Goal: Transaction & Acquisition: Purchase product/service

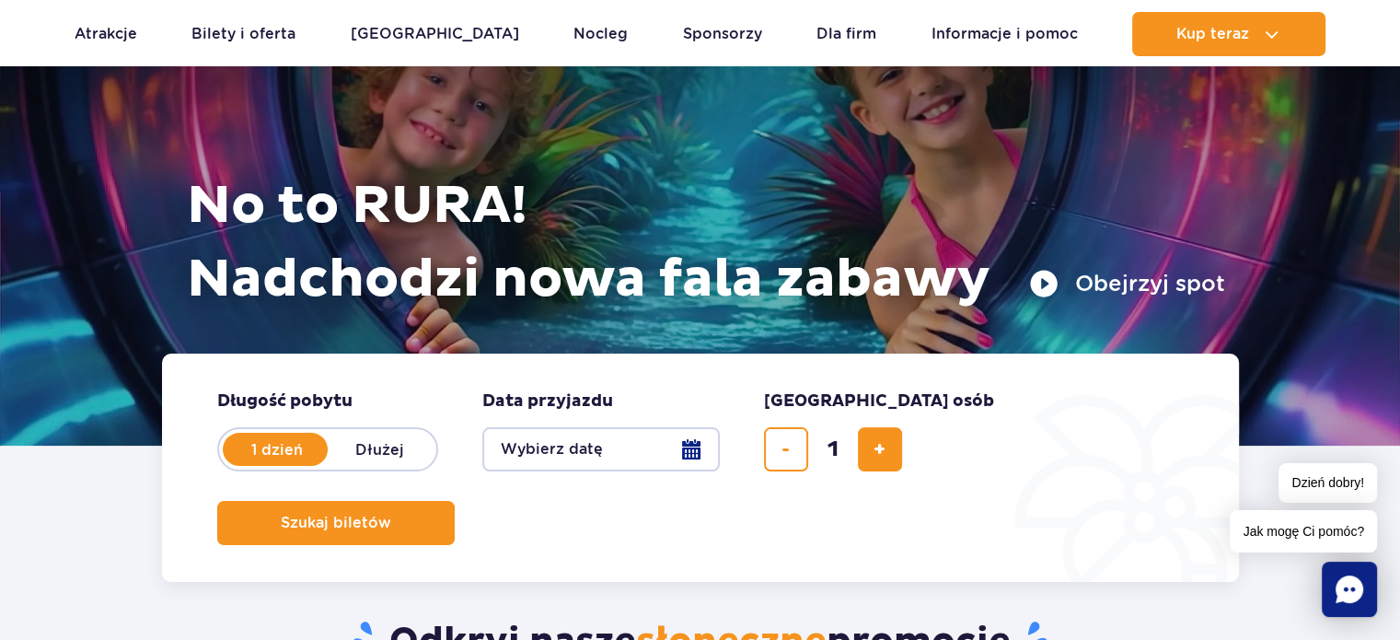
scroll to position [214, 0]
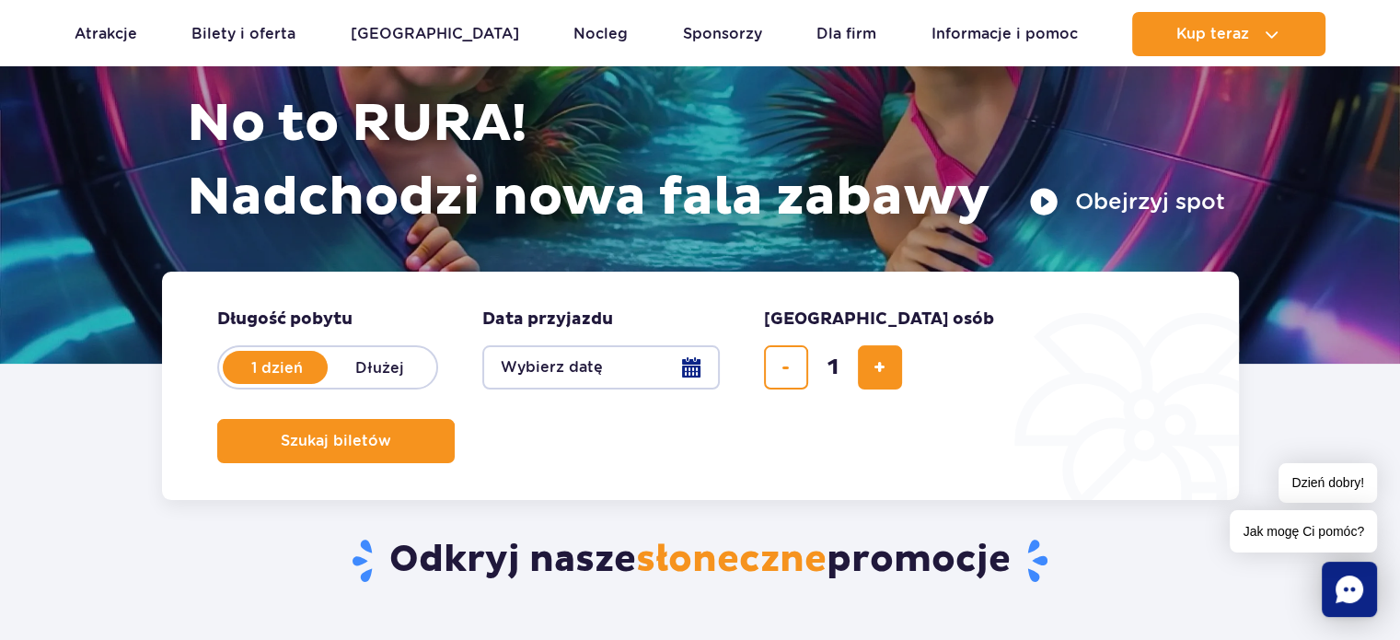
click at [376, 366] on label "Dłużej" at bounding box center [380, 367] width 105 height 39
click at [348, 383] on input "Dłużej" at bounding box center [338, 385] width 20 height 4
radio input "false"
radio input "true"
click at [688, 368] on button "Wybierz datę" at bounding box center [600, 367] width 237 height 44
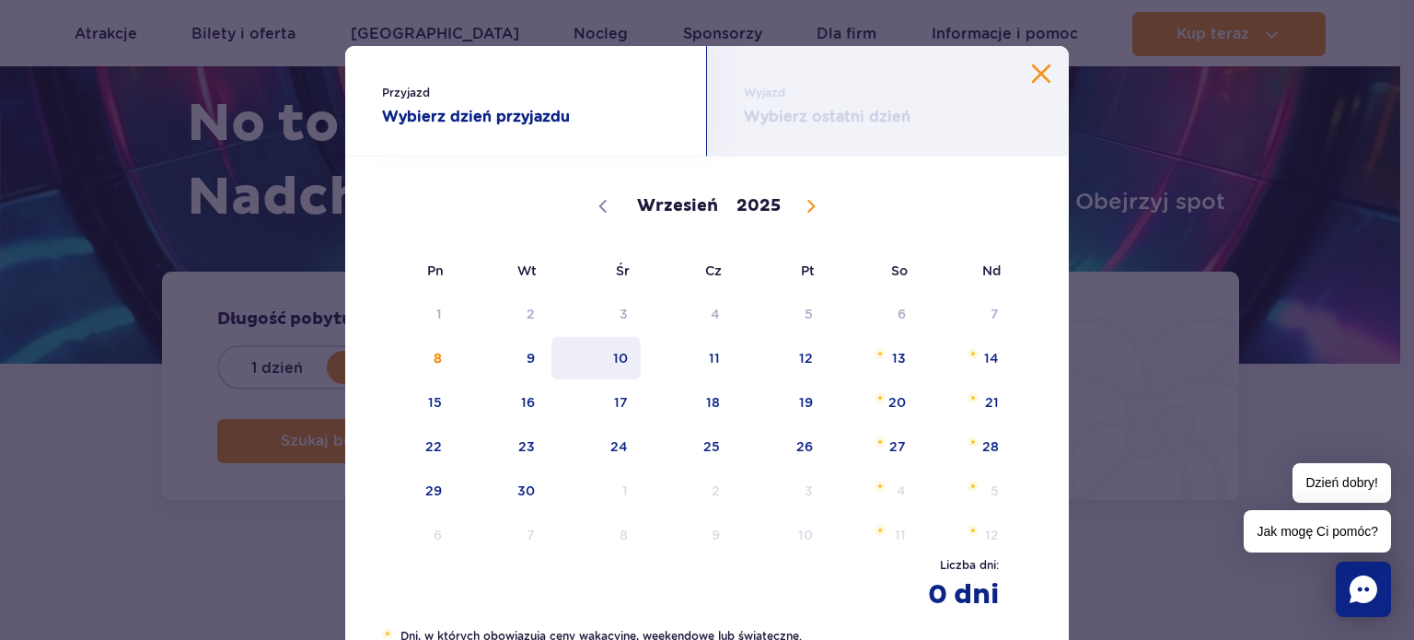
click at [610, 362] on span "10" at bounding box center [595, 358] width 93 height 42
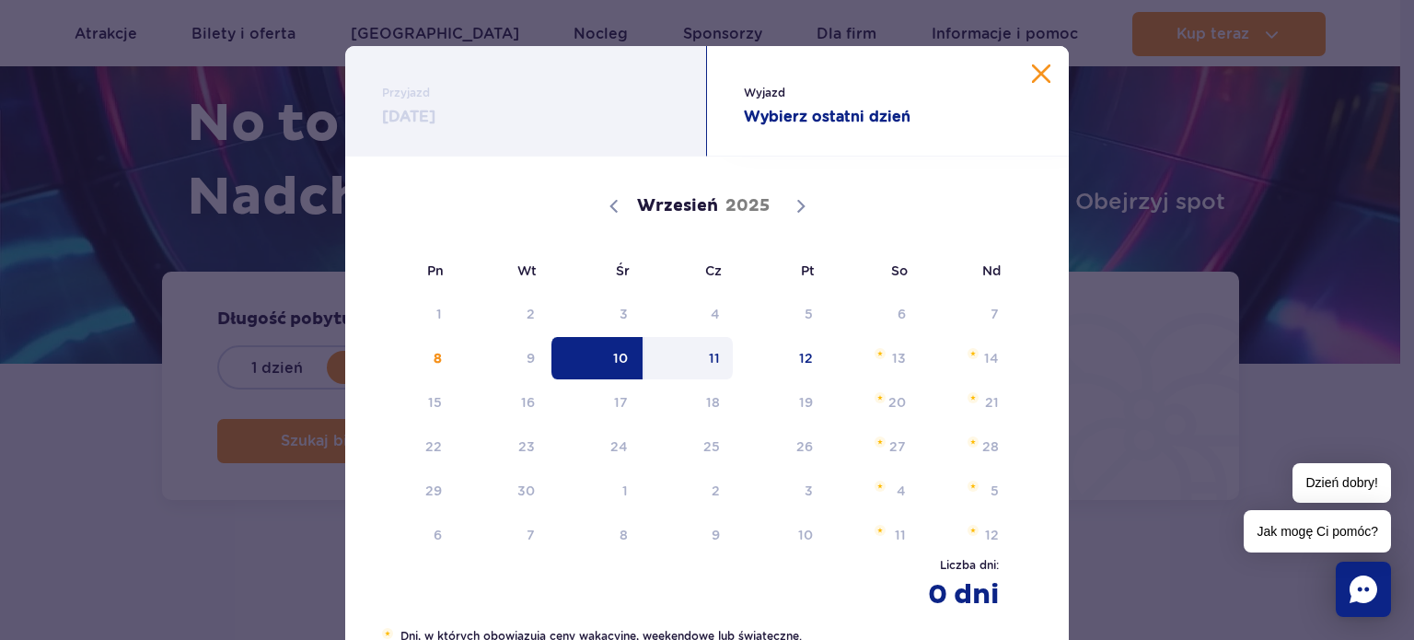
click at [711, 352] on span "11" at bounding box center [688, 358] width 93 height 42
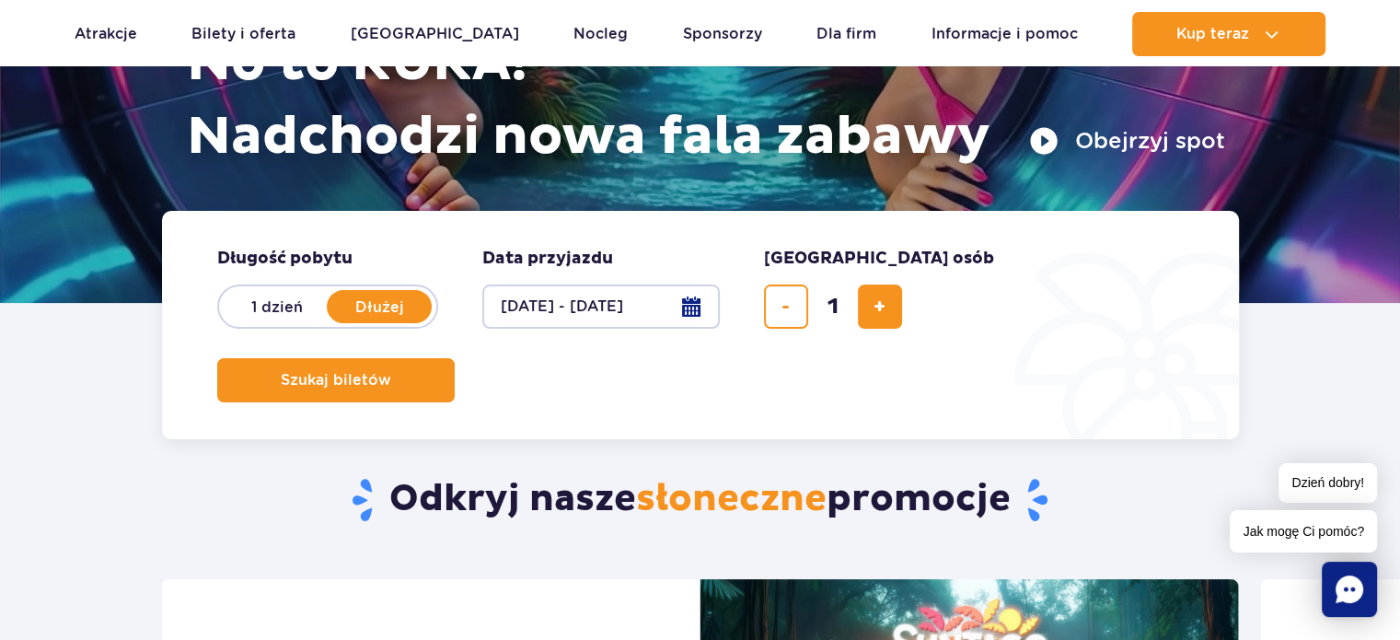
scroll to position [276, 0]
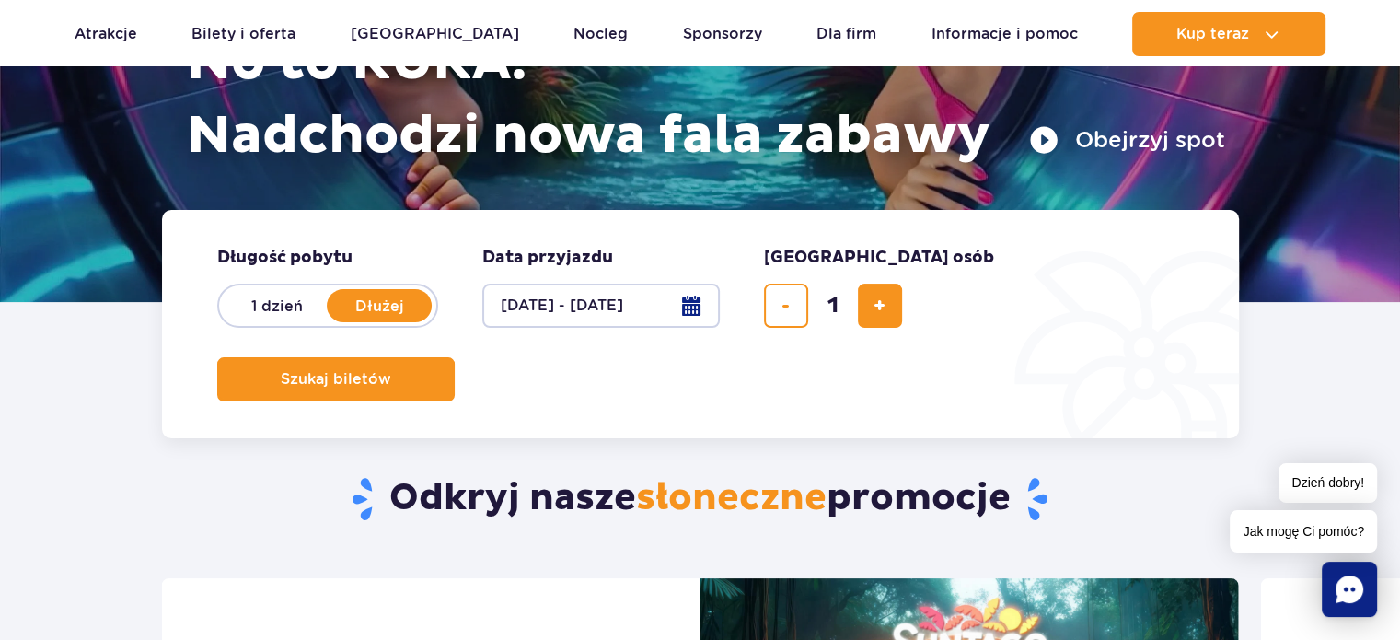
click at [592, 301] on button "10.09.25 - 11.09.25" at bounding box center [600, 305] width 237 height 44
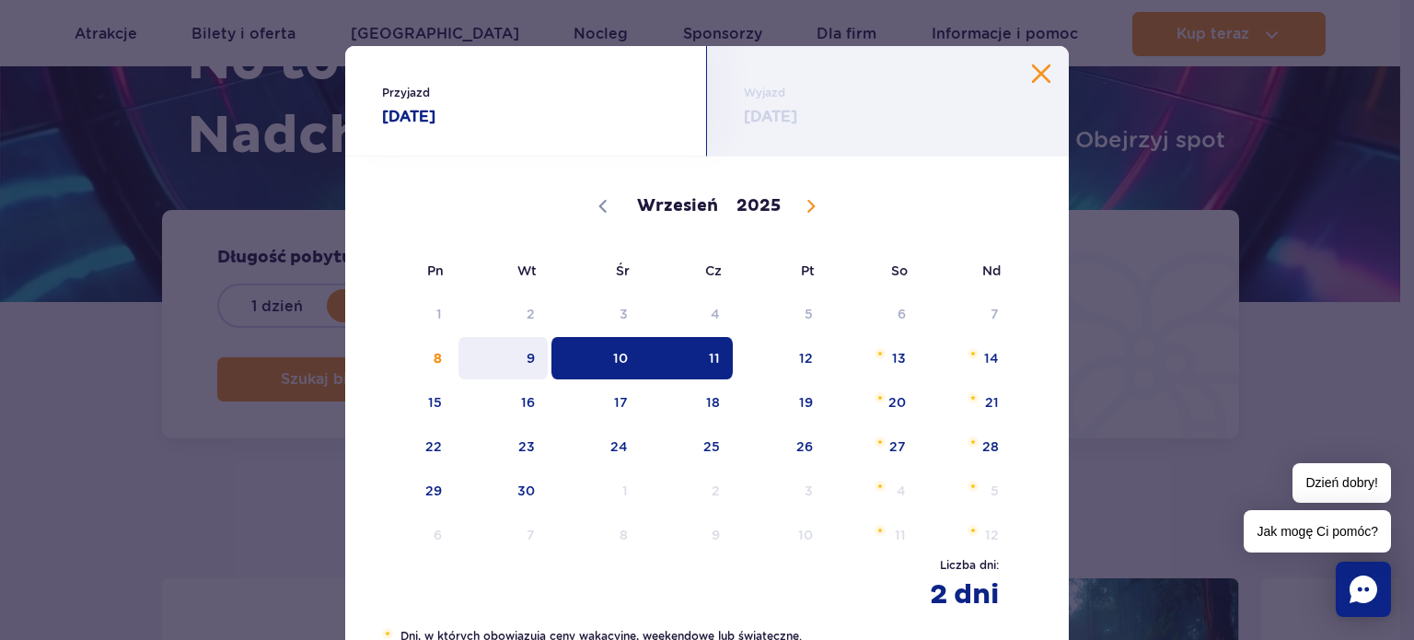
click at [516, 357] on span "9" at bounding box center [502, 358] width 93 height 42
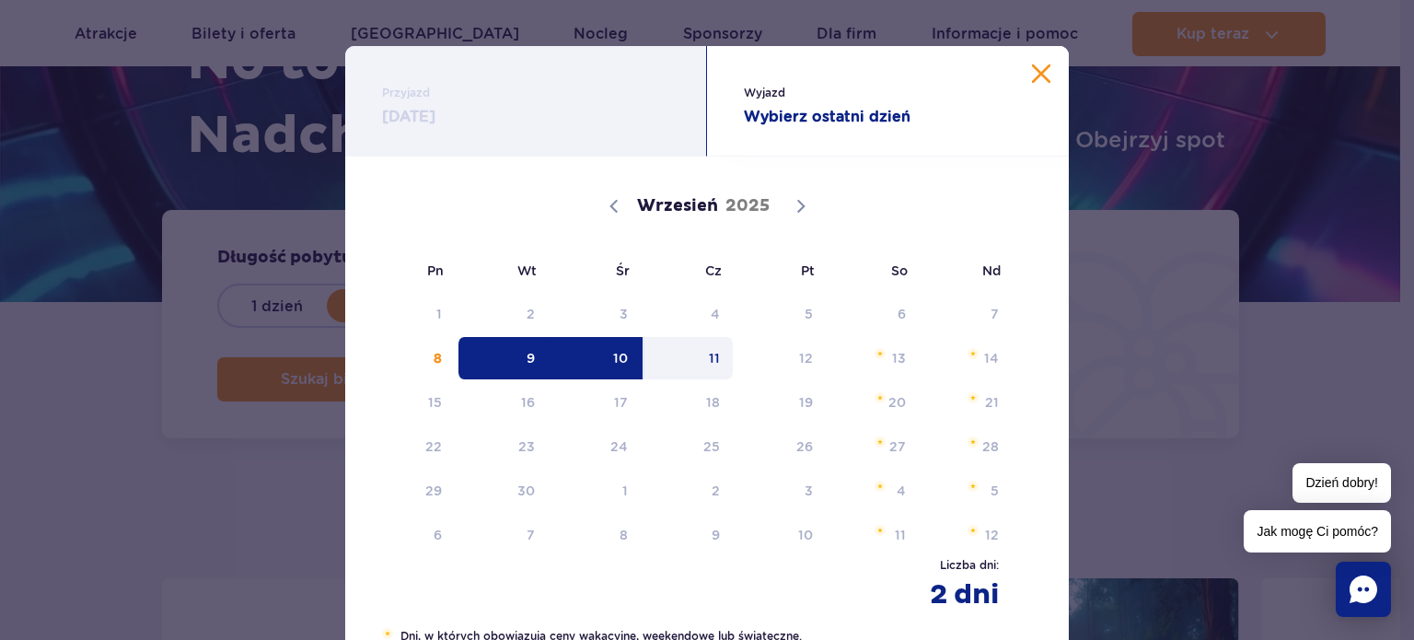
click at [703, 352] on span "11" at bounding box center [688, 358] width 93 height 42
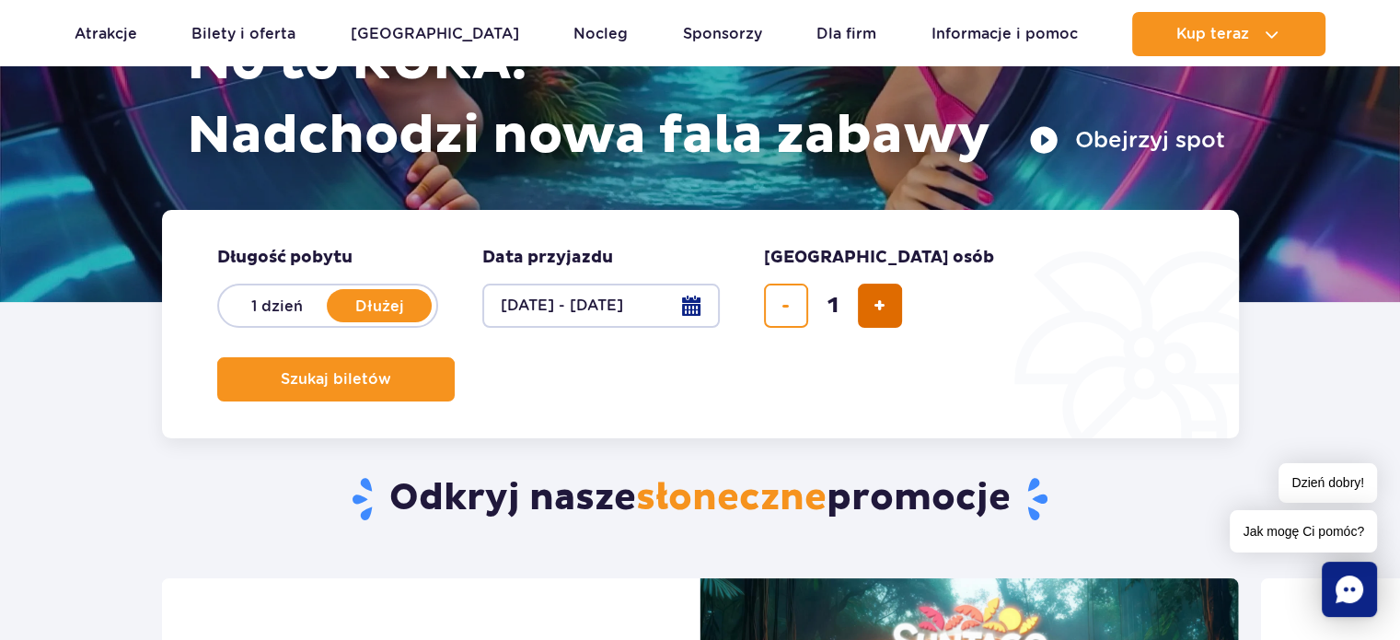
click at [880, 306] on span "dodaj bilet" at bounding box center [879, 306] width 12 height 0
type input "4"
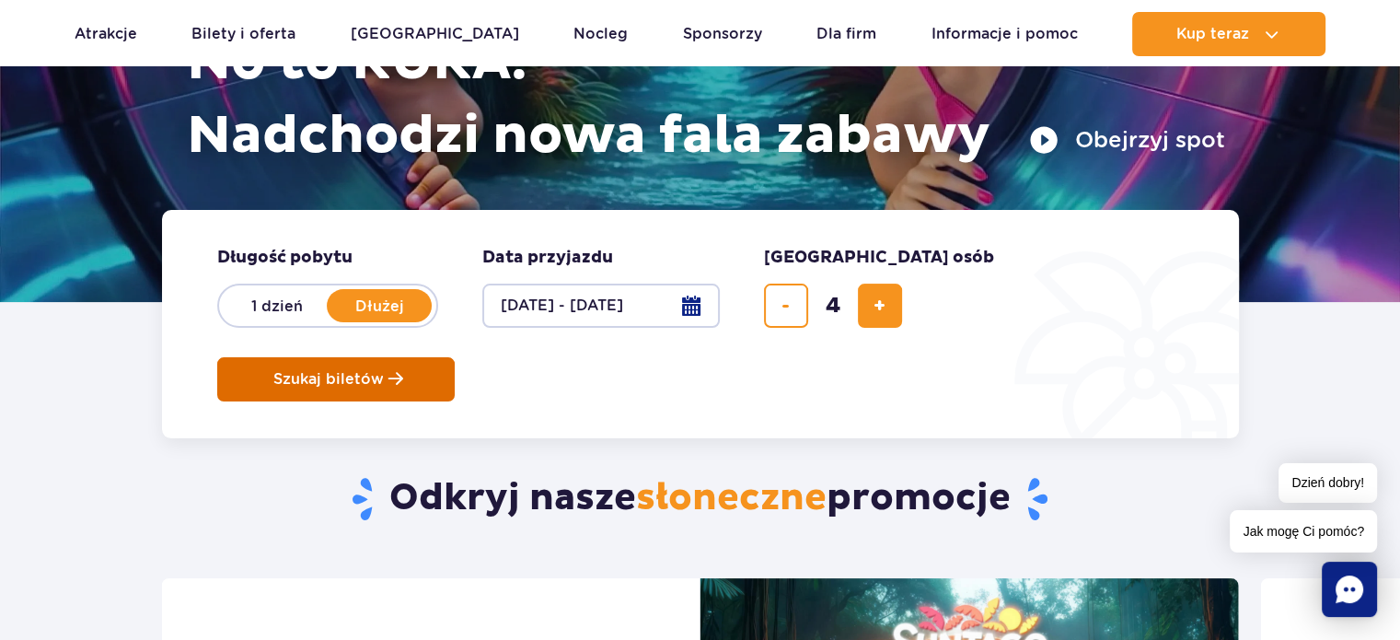
click at [384, 371] on span "Szukaj biletów" at bounding box center [328, 379] width 110 height 17
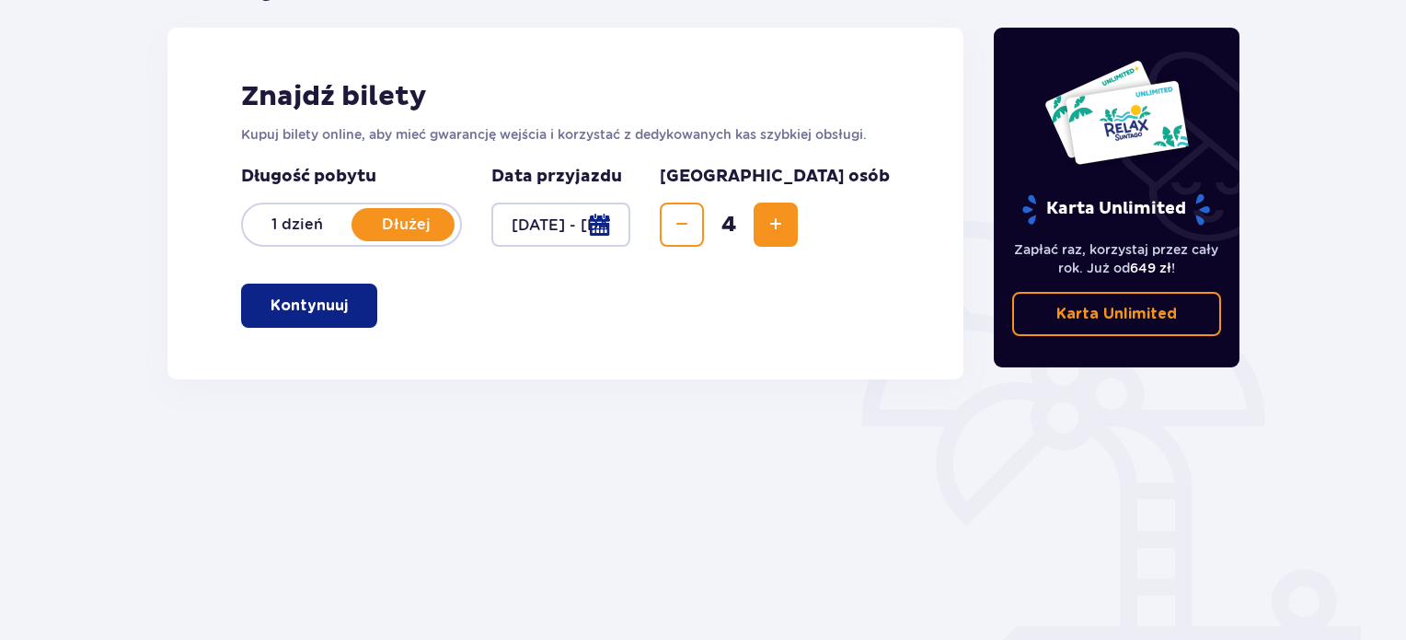
scroll to position [298, 0]
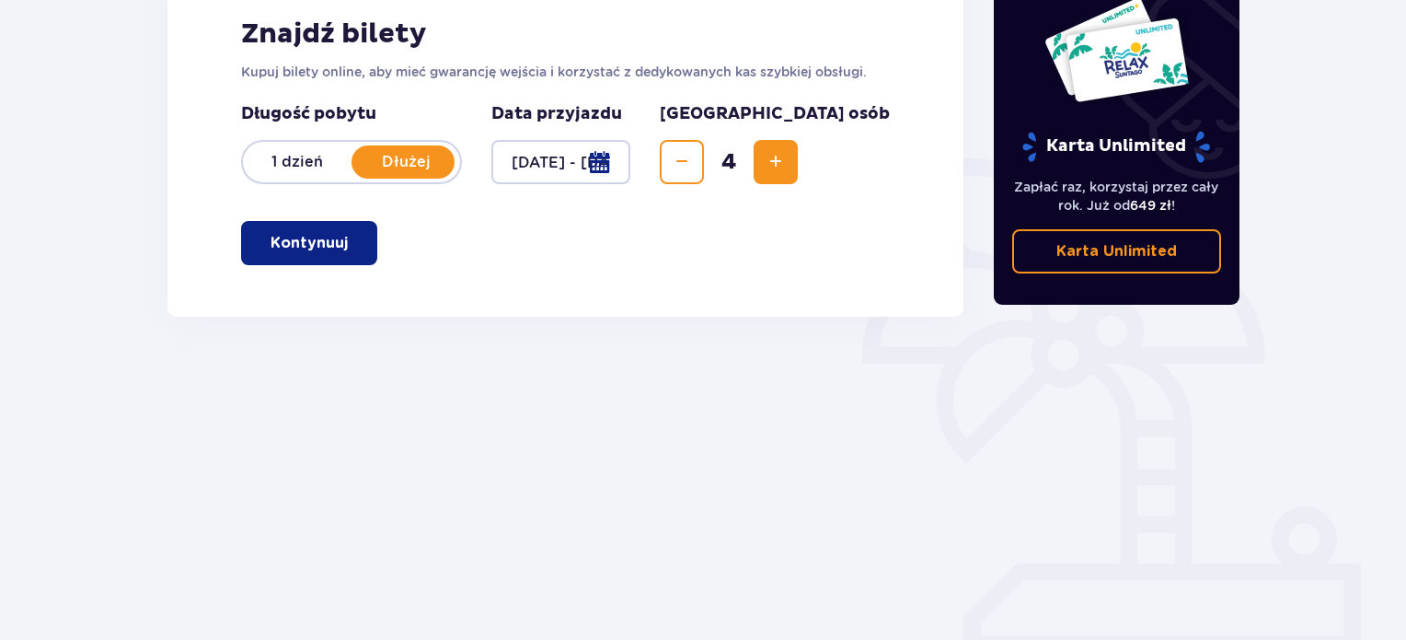
click at [324, 254] on button "Kontynuuj" at bounding box center [309, 243] width 136 height 44
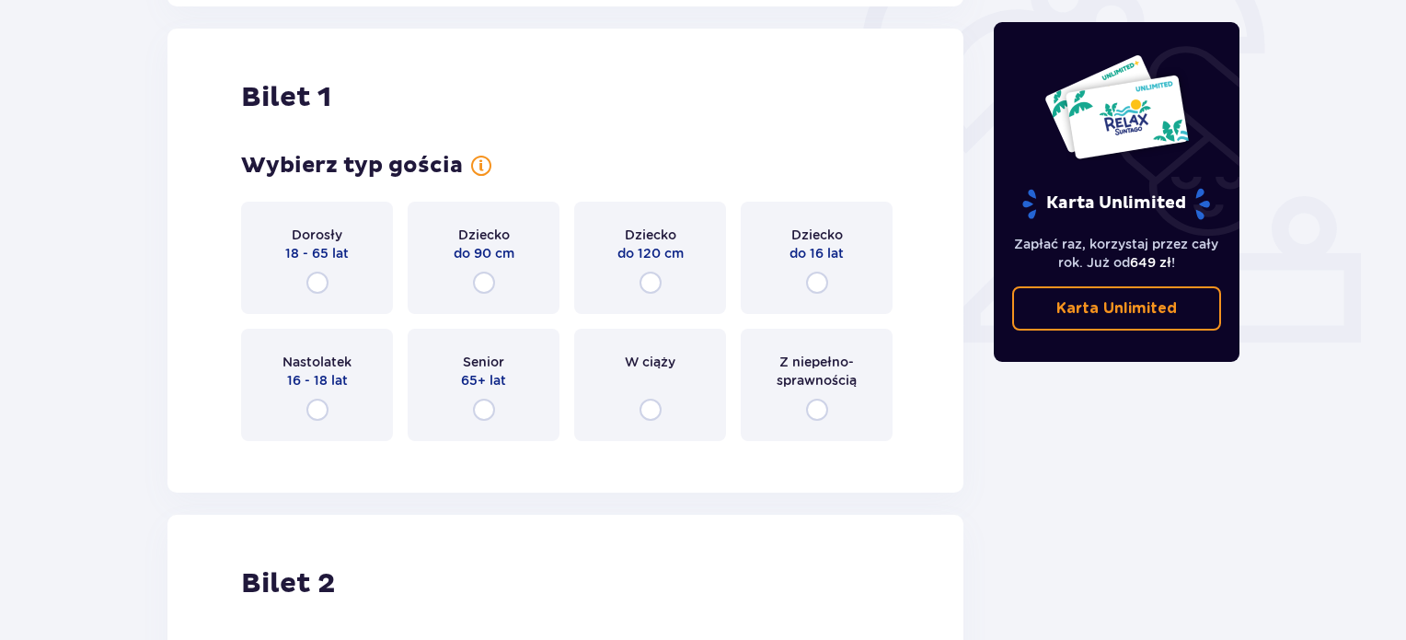
scroll to position [615, 0]
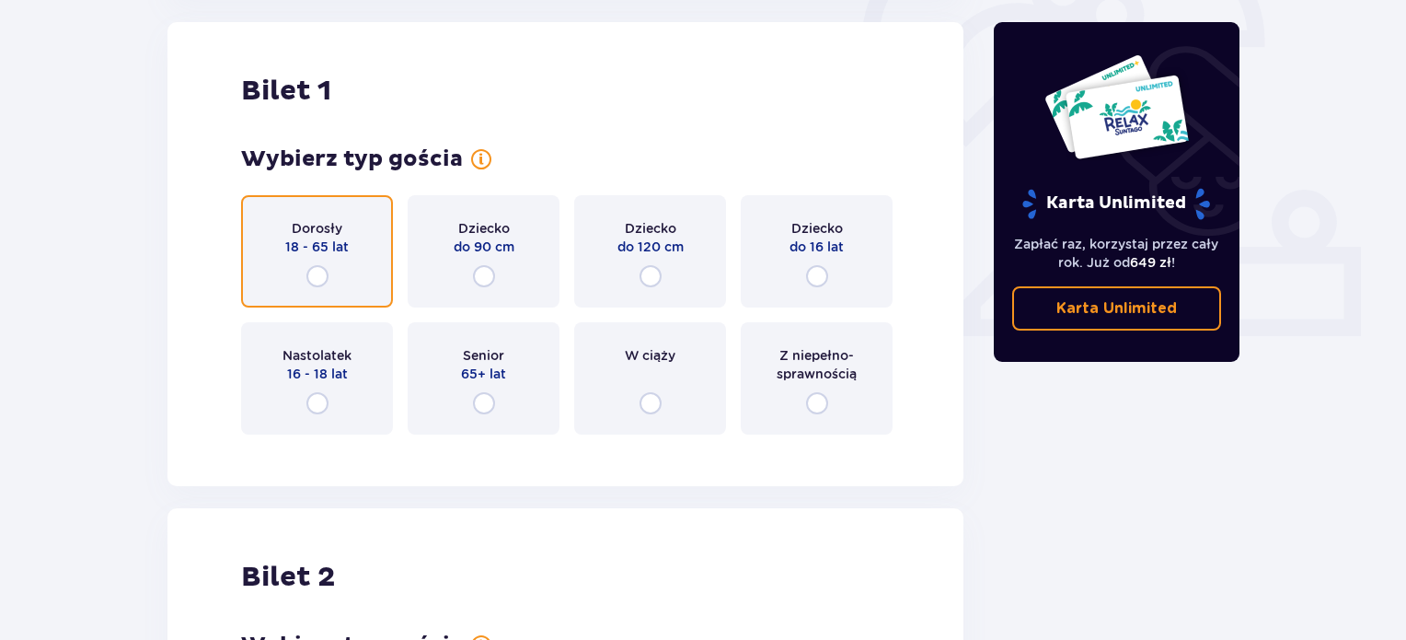
click at [316, 279] on input "radio" at bounding box center [317, 276] width 22 height 22
radio input "true"
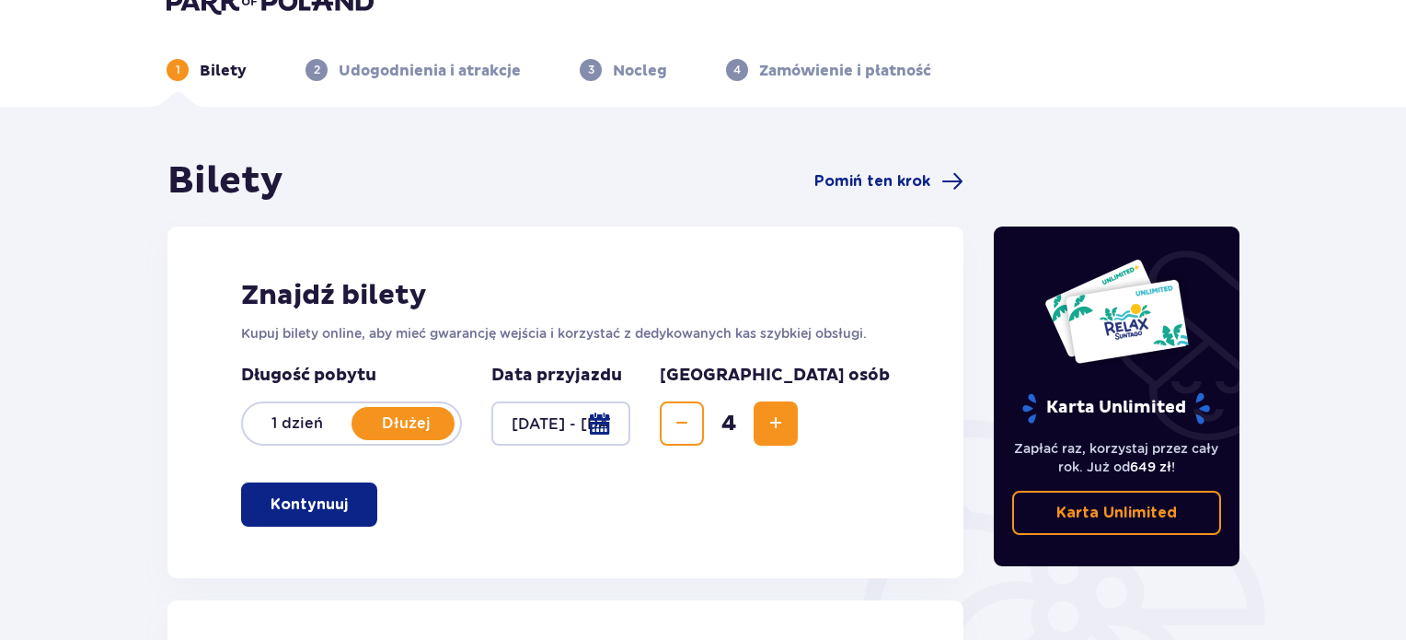
scroll to position [0, 0]
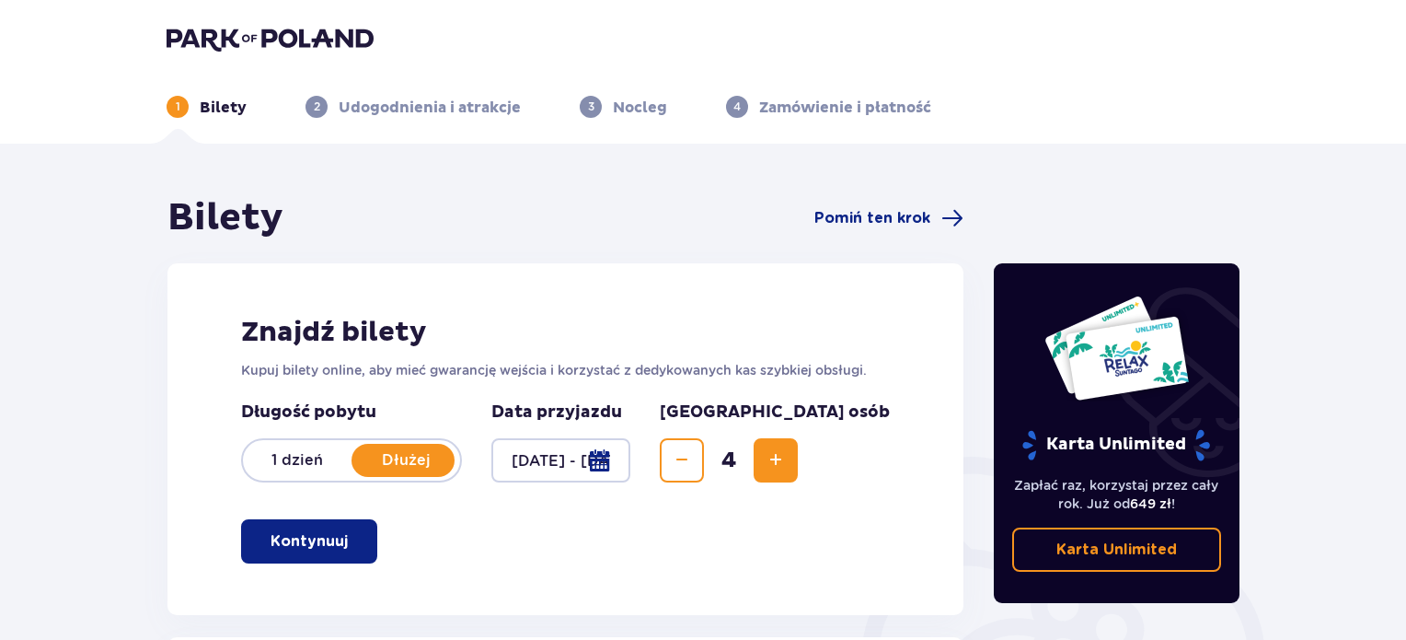
click at [255, 40] on img at bounding box center [270, 39] width 207 height 26
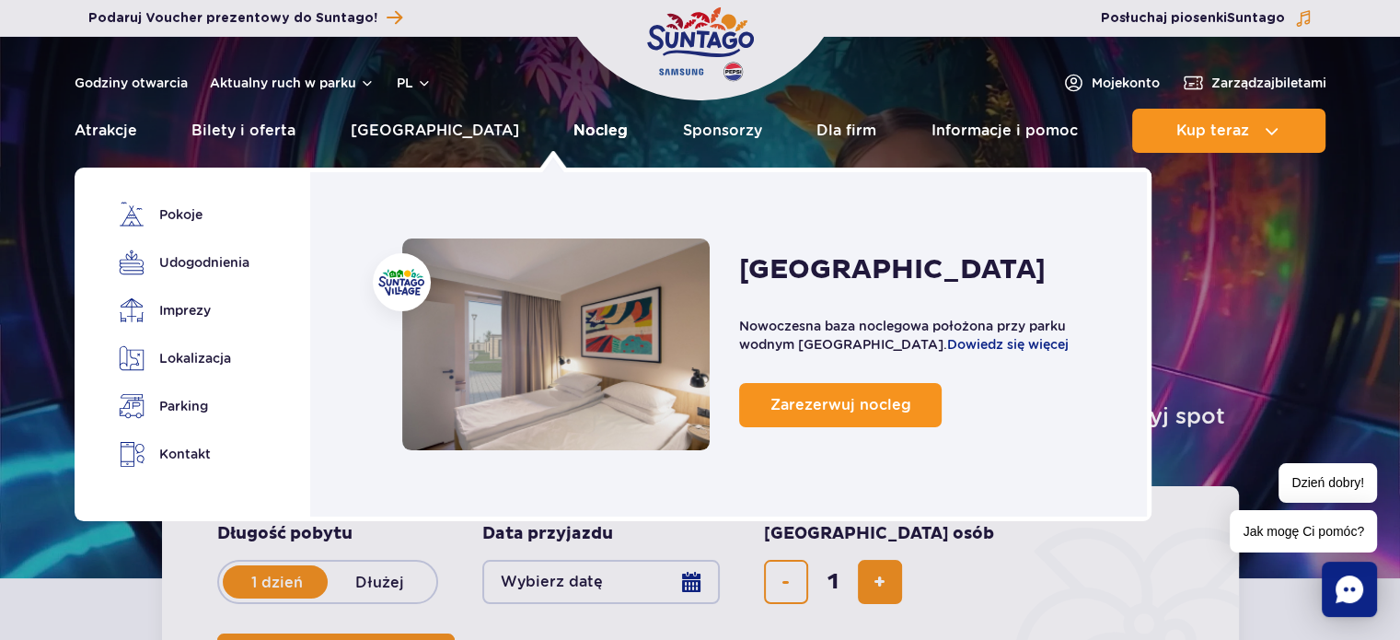
click at [573, 133] on link "Nocleg" at bounding box center [600, 131] width 54 height 44
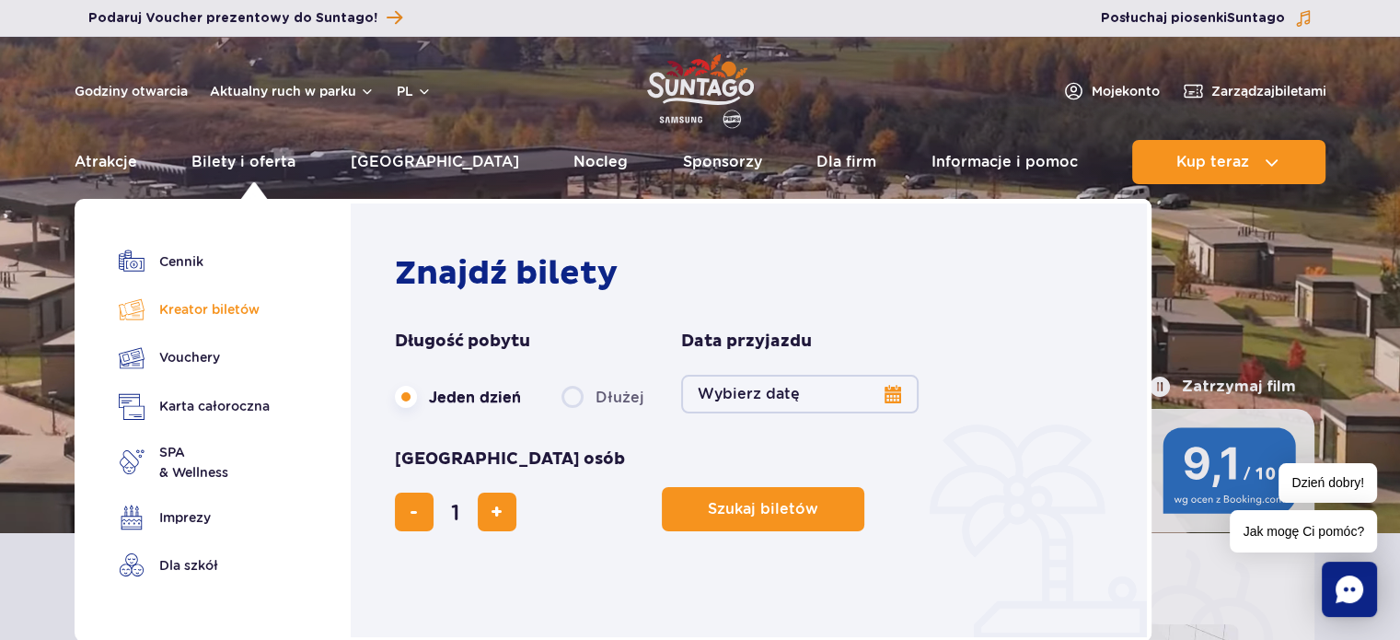
click at [194, 307] on link "Kreator biletów" at bounding box center [194, 309] width 151 height 26
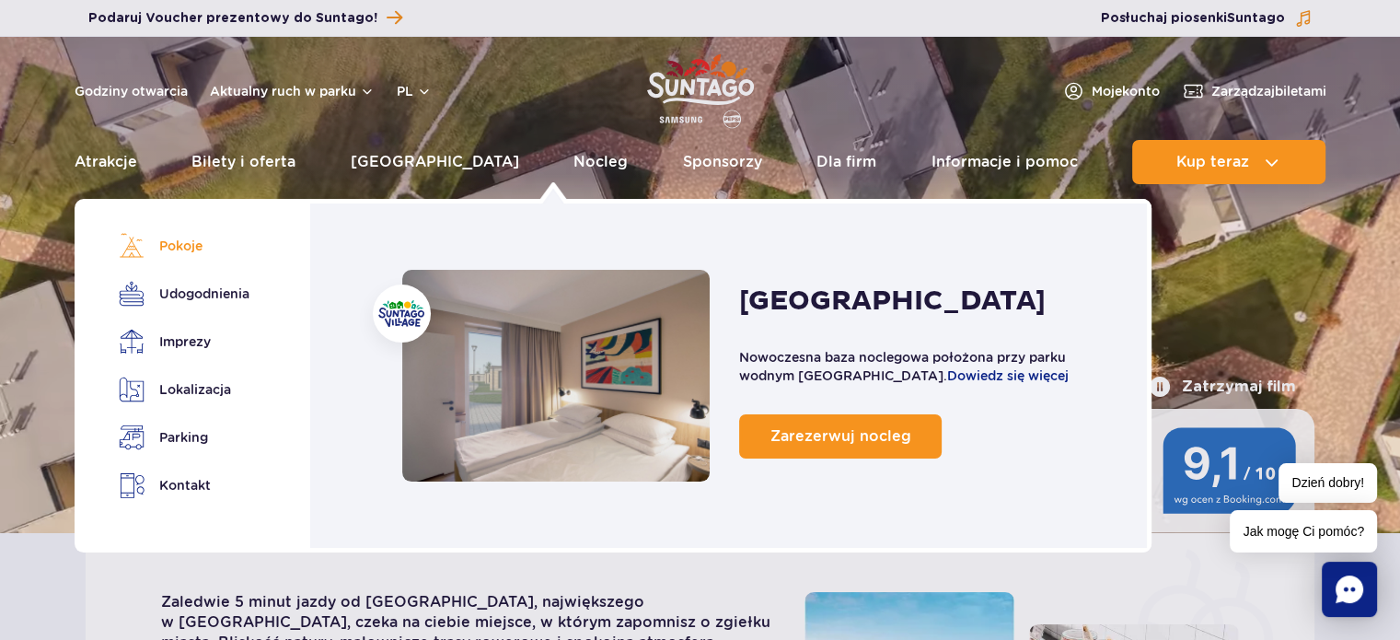
click at [189, 248] on link "Pokoje" at bounding box center [181, 246] width 124 height 26
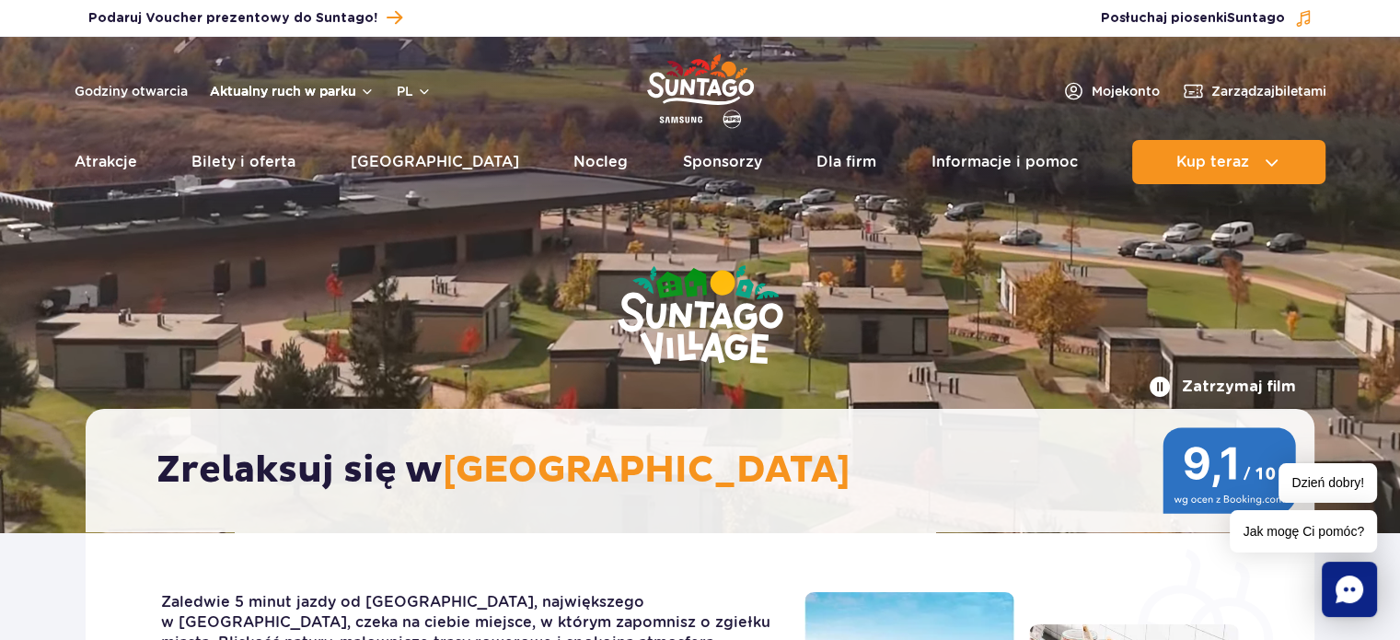
click at [261, 88] on button "Aktualny ruch w parku" at bounding box center [292, 91] width 165 height 15
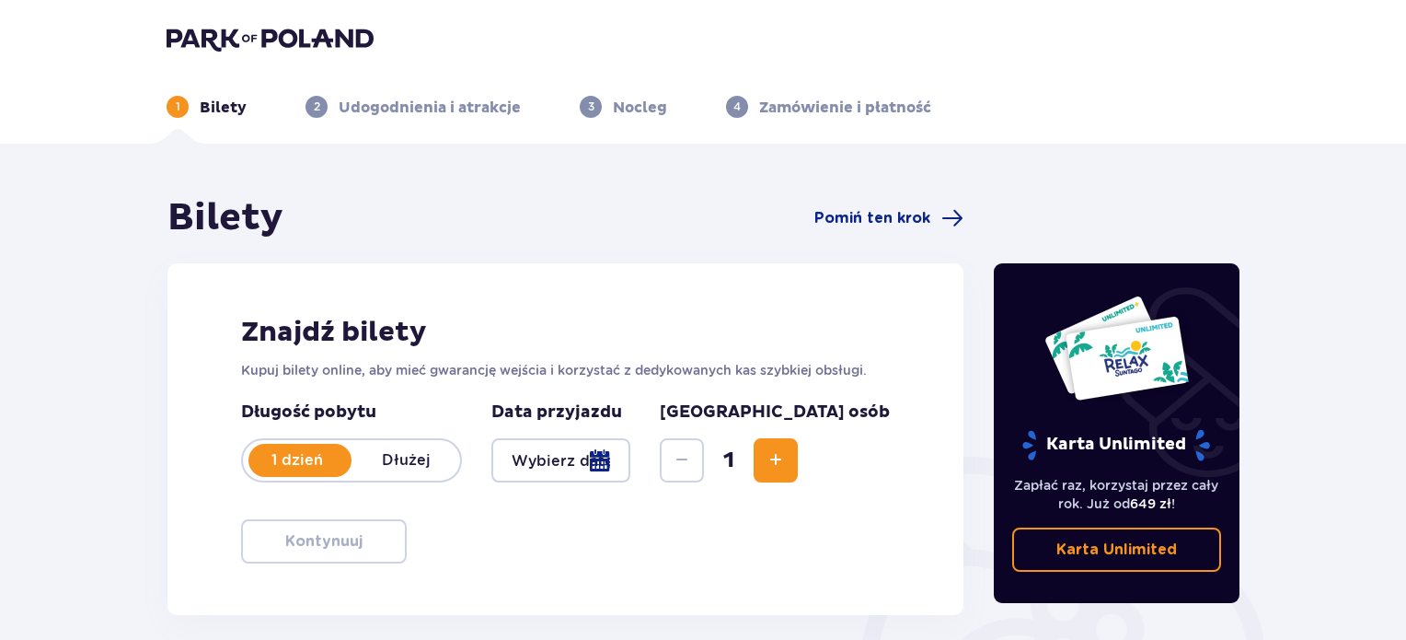
scroll to position [131, 0]
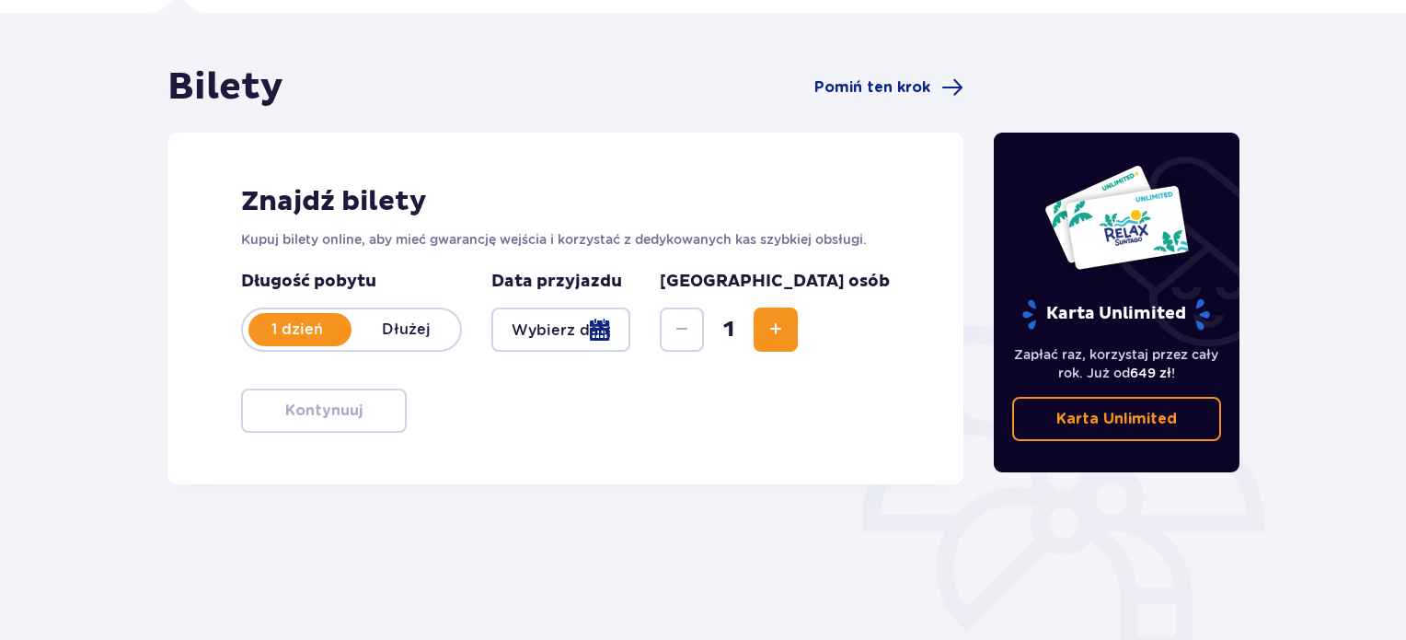
drag, startPoint x: 1410, startPoint y: 111, endPoint x: 1413, endPoint y: 167, distance: 55.3
click at [1405, 168] on html "1 Bilety 2 Udogodnienia i atrakcje 3 Nocleg 4 Zamówienie i płatność Bilety Pomi…" at bounding box center [703, 189] width 1406 height 640
